Goal: Information Seeking & Learning: Check status

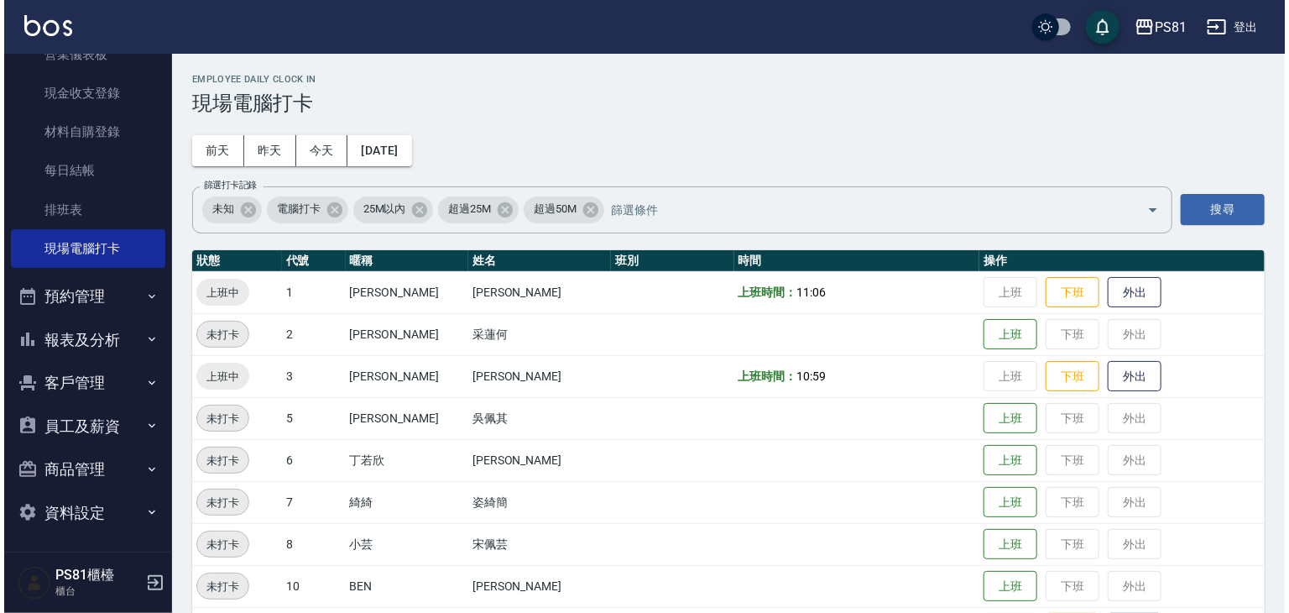
scroll to position [233, 0]
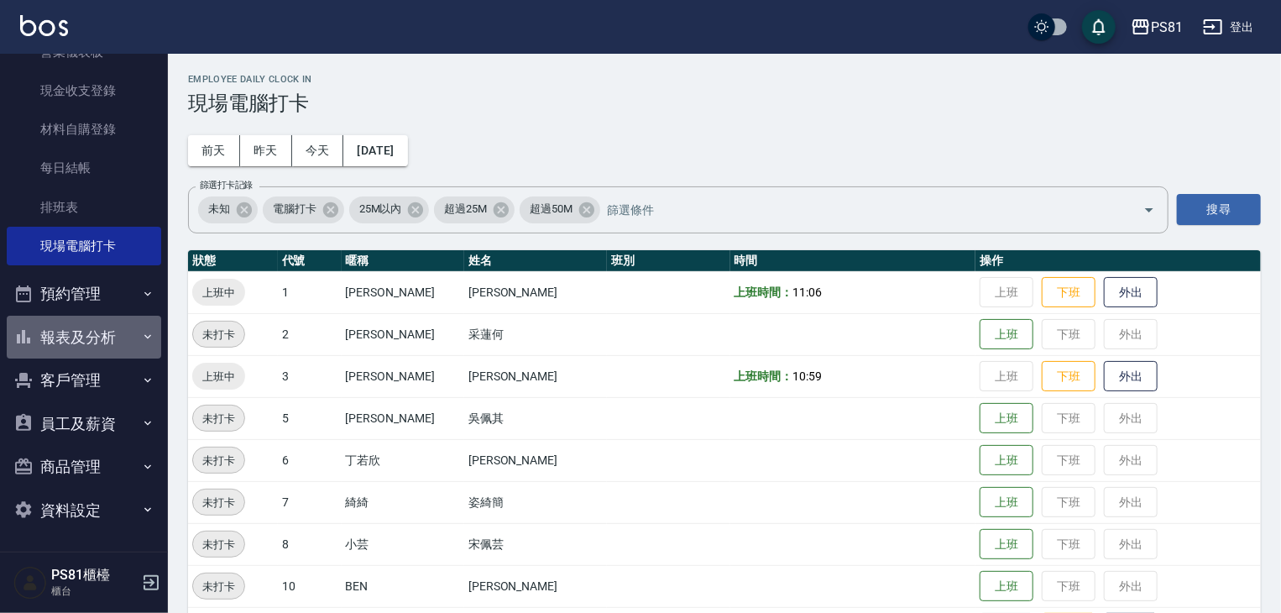
click at [124, 334] on button "報表及分析" at bounding box center [84, 338] width 154 height 44
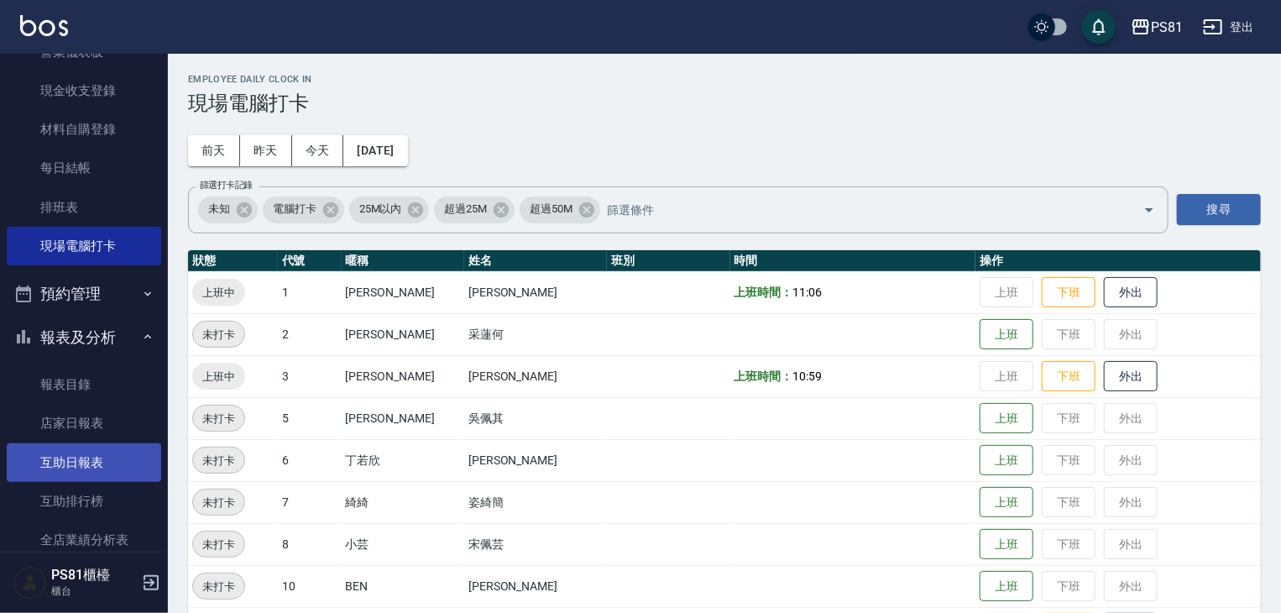
click at [86, 464] on link "互助日報表" at bounding box center [84, 462] width 154 height 39
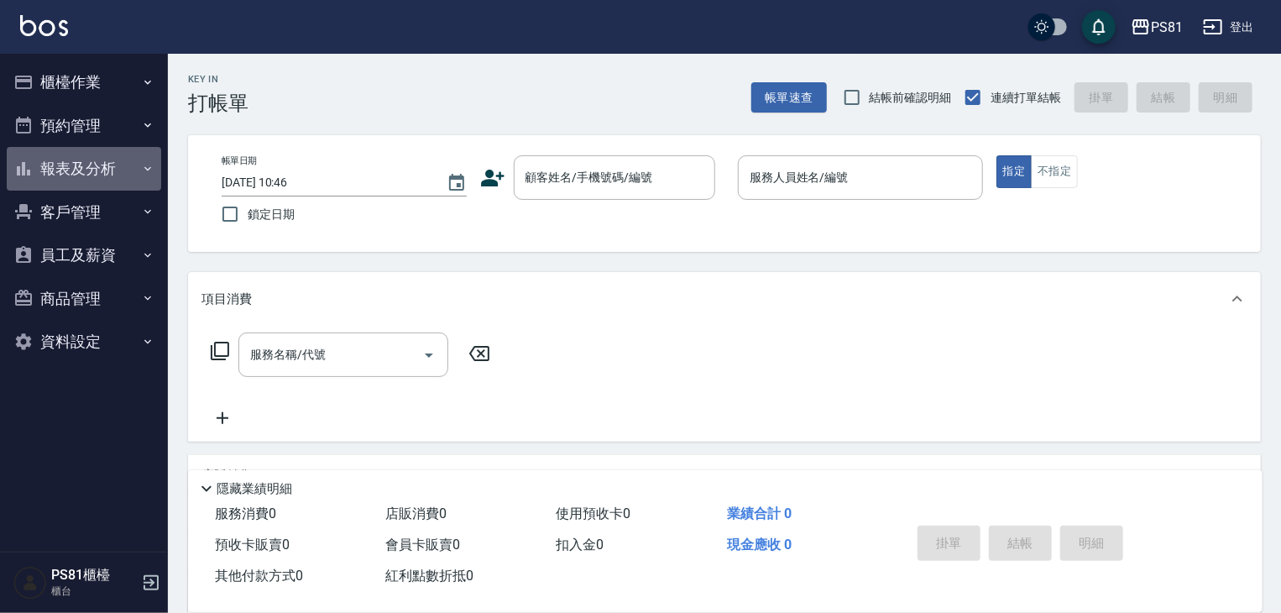
click at [77, 159] on button "報表及分析" at bounding box center [84, 169] width 154 height 44
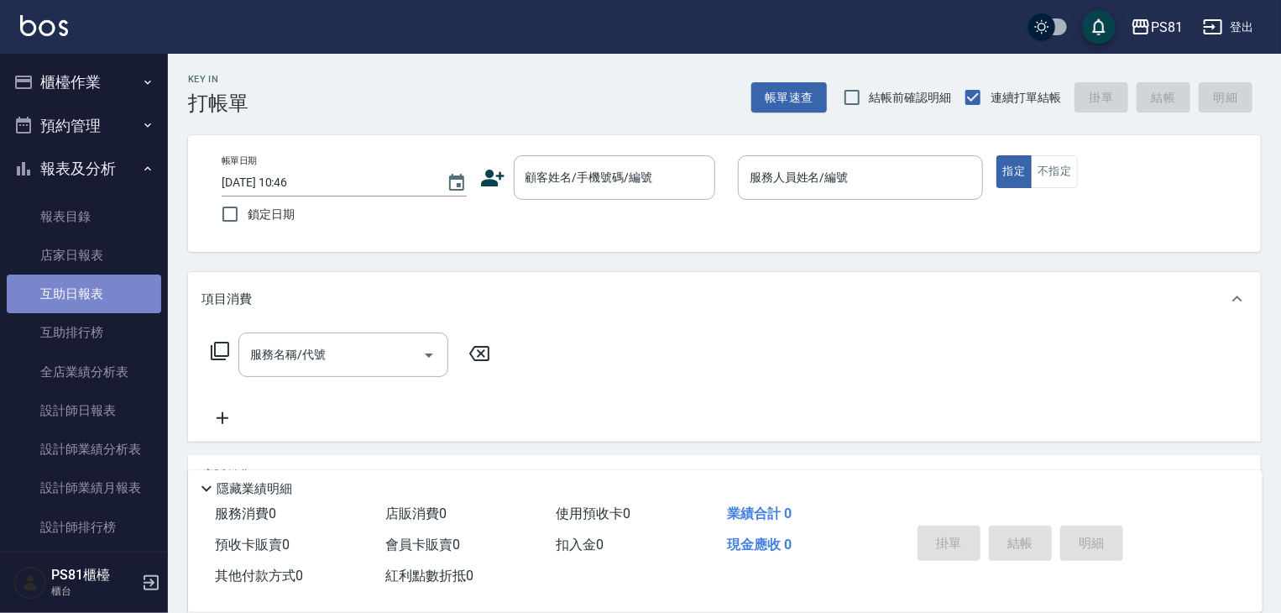
click at [101, 291] on link "互助日報表" at bounding box center [84, 293] width 154 height 39
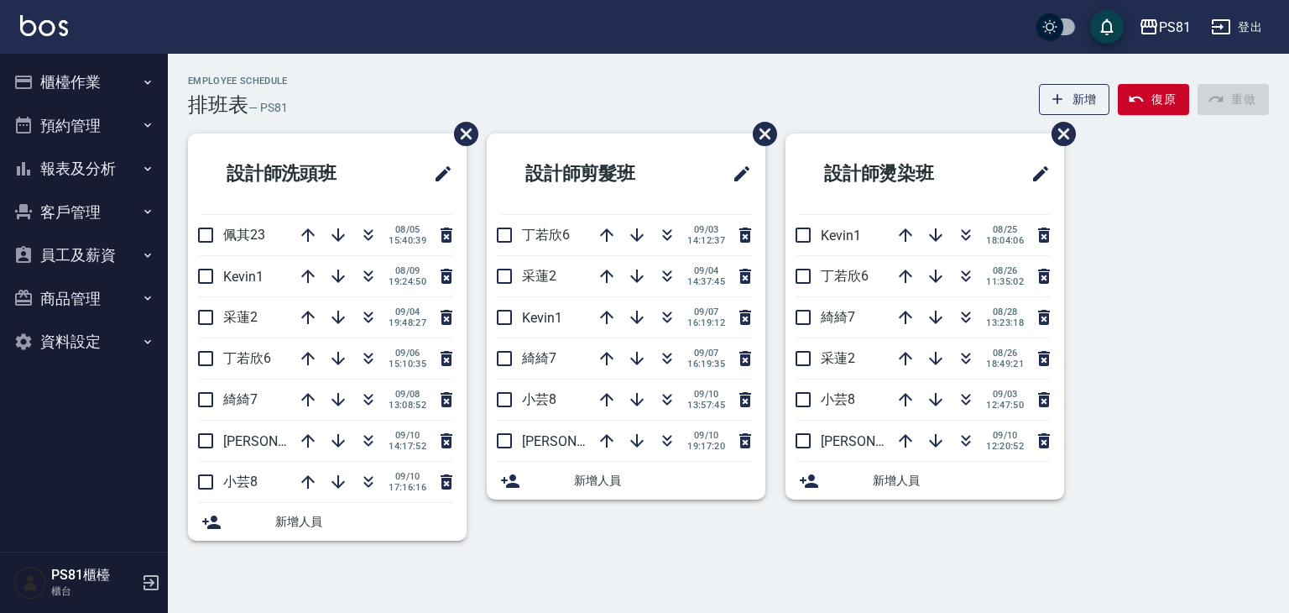
click at [97, 174] on button "報表及分析" at bounding box center [84, 169] width 154 height 44
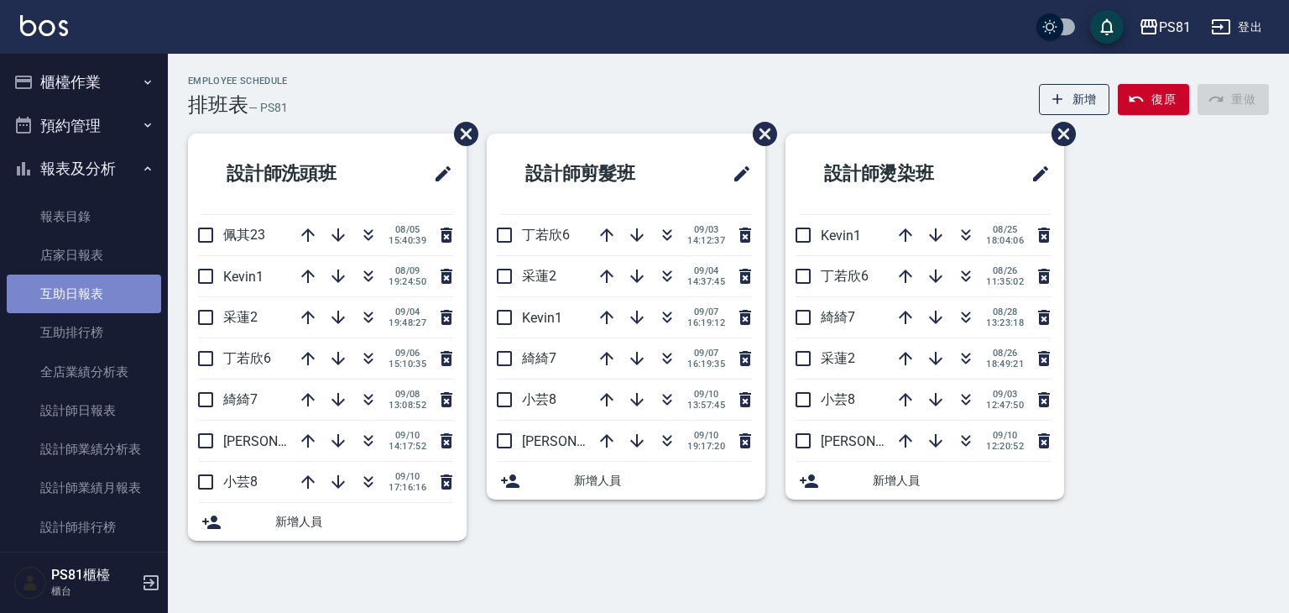
click at [100, 295] on link "互助日報表" at bounding box center [84, 293] width 154 height 39
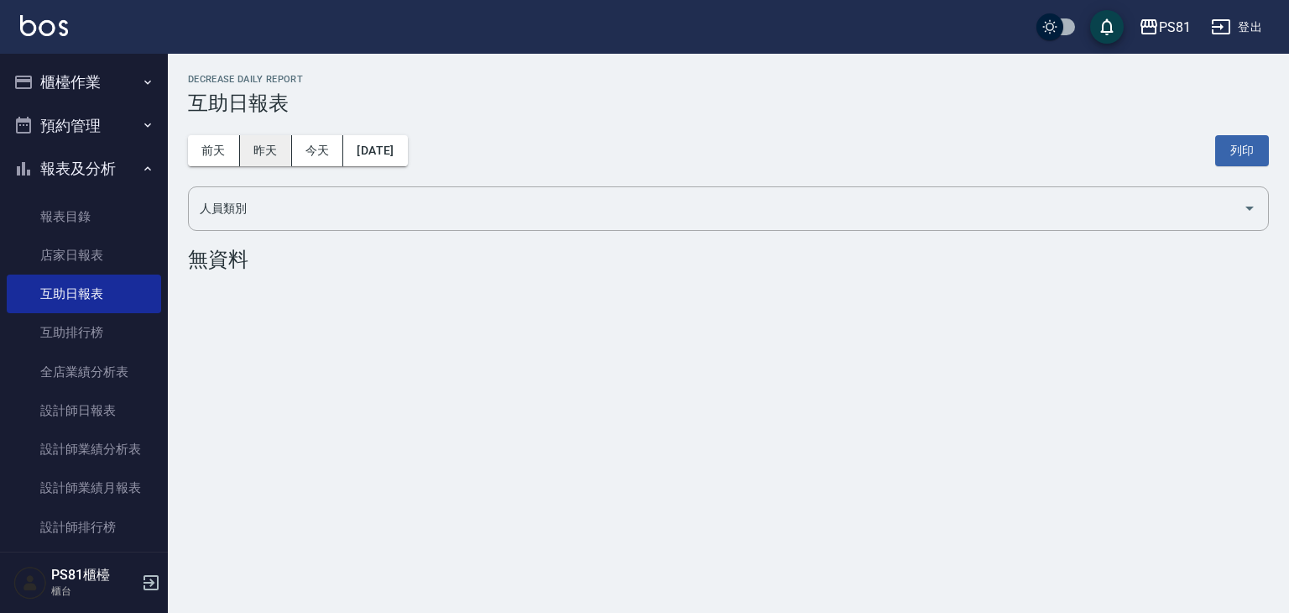
drag, startPoint x: 279, startPoint y: 152, endPoint x: 285, endPoint y: 159, distance: 9.5
click at [282, 155] on button "昨天" at bounding box center [266, 150] width 52 height 31
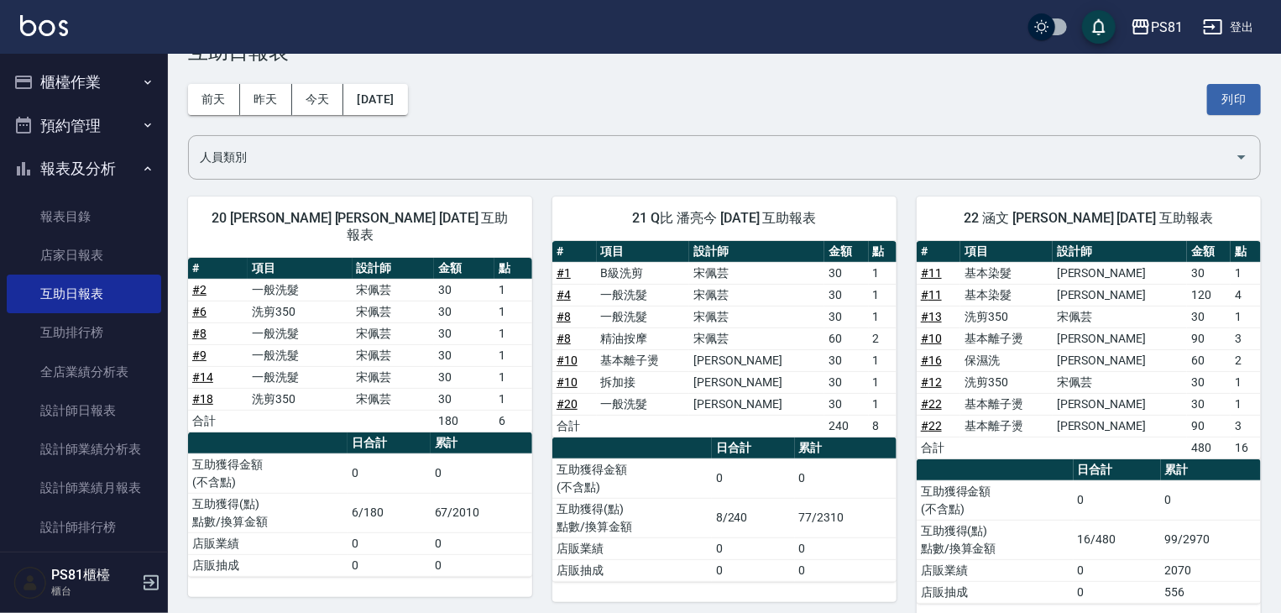
scroll to position [80, 0]
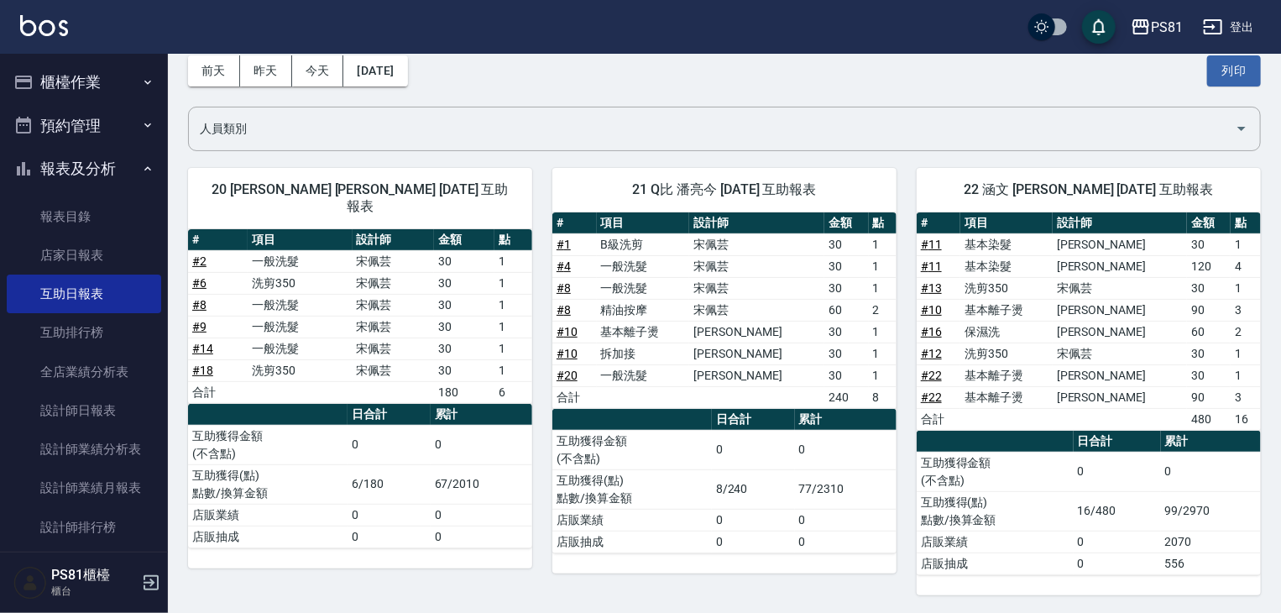
click at [544, 285] on div "21 Q比 潘亮今 09/10/2025 互助報表 # 項目 設計師 金額 點 # 1 B級洗剪 宋佩芸 30 1 # 4 一般洗髮 宋佩芸 30 1 # 8…" at bounding box center [714, 371] width 364 height 447
click at [225, 65] on button "前天" at bounding box center [214, 70] width 52 height 31
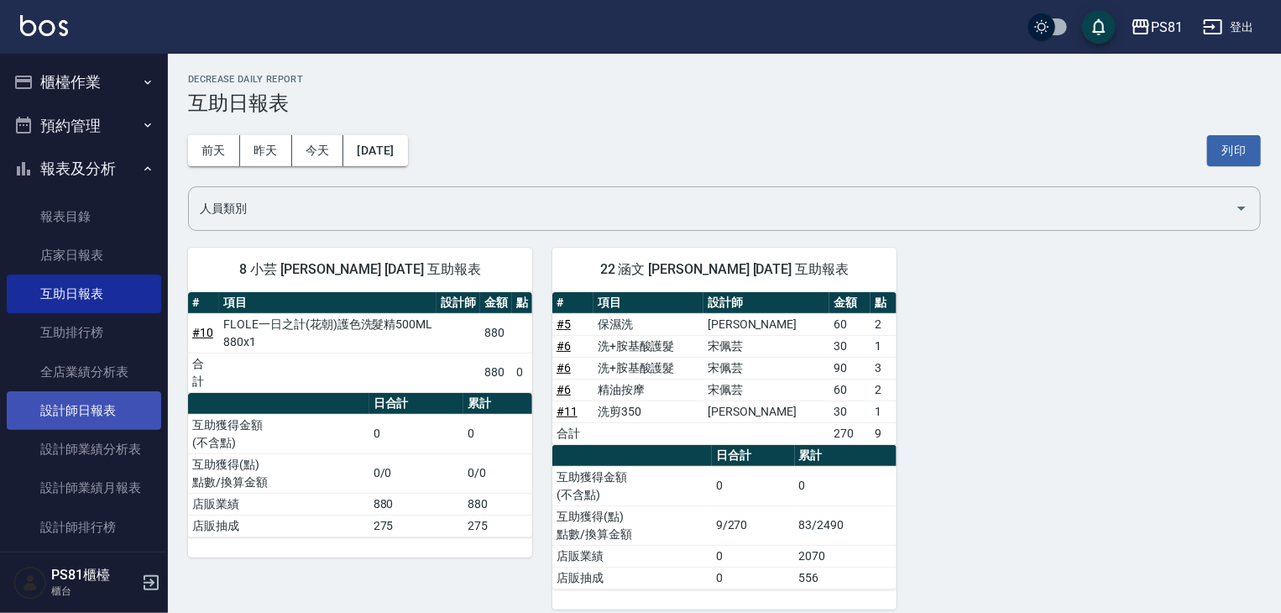
click at [101, 404] on link "設計師日報表" at bounding box center [84, 410] width 154 height 39
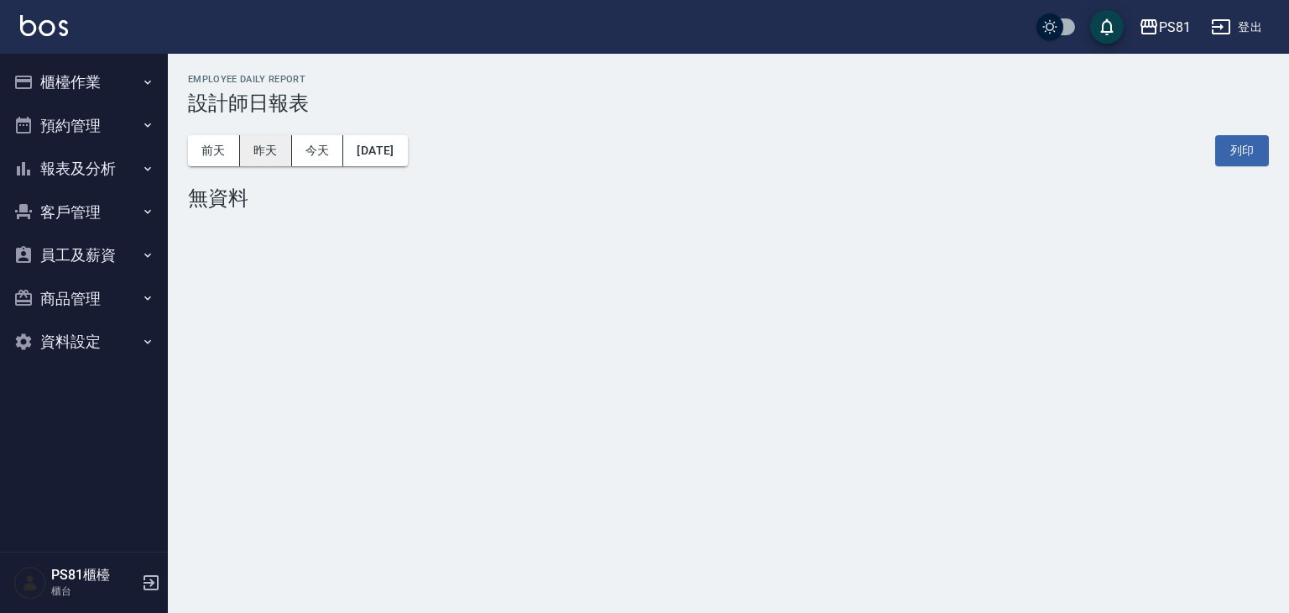
click at [258, 156] on button "昨天" at bounding box center [266, 150] width 52 height 31
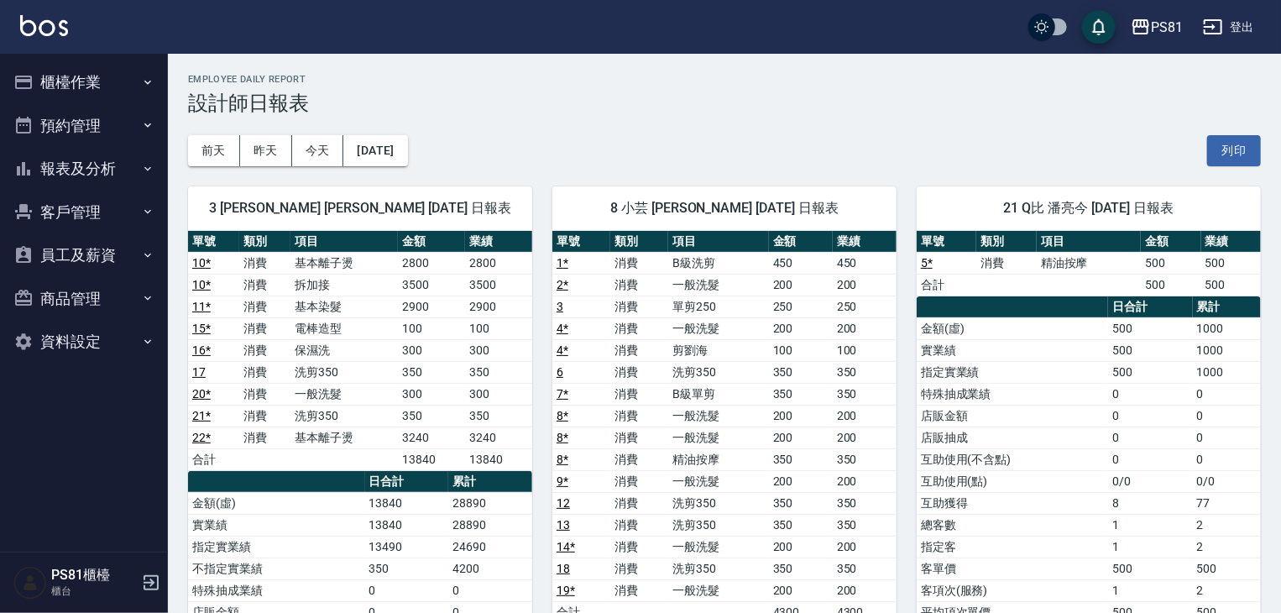
click at [122, 152] on button "報表及分析" at bounding box center [84, 169] width 154 height 44
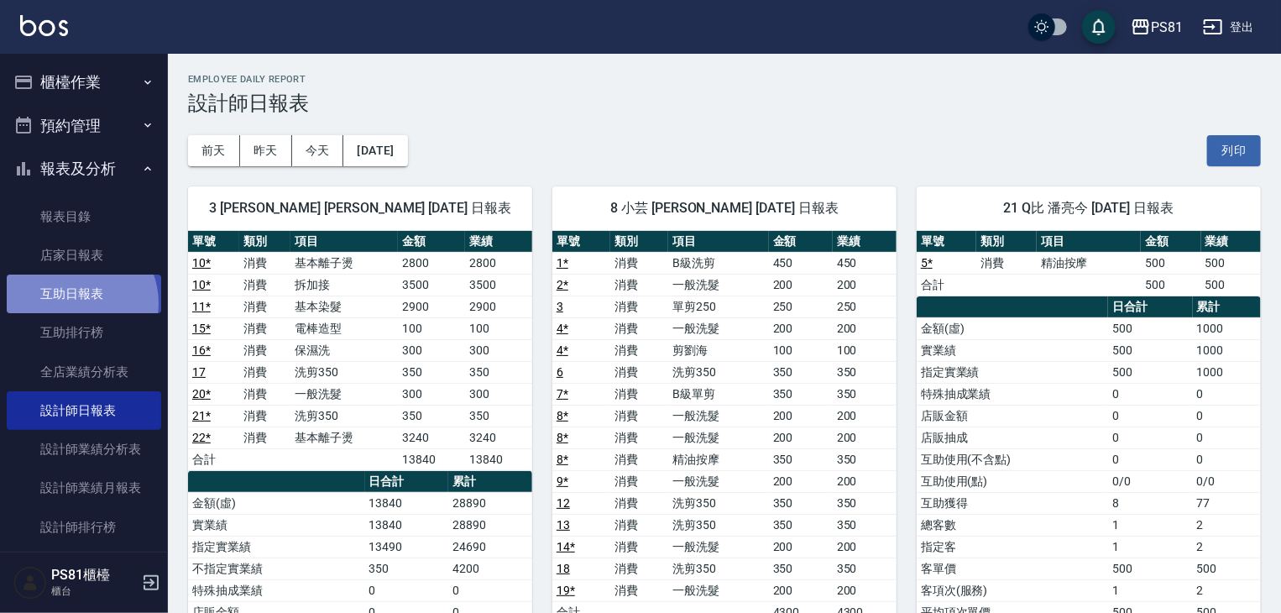
click at [74, 303] on link "互助日報表" at bounding box center [84, 293] width 154 height 39
